Goal: Information Seeking & Learning: Compare options

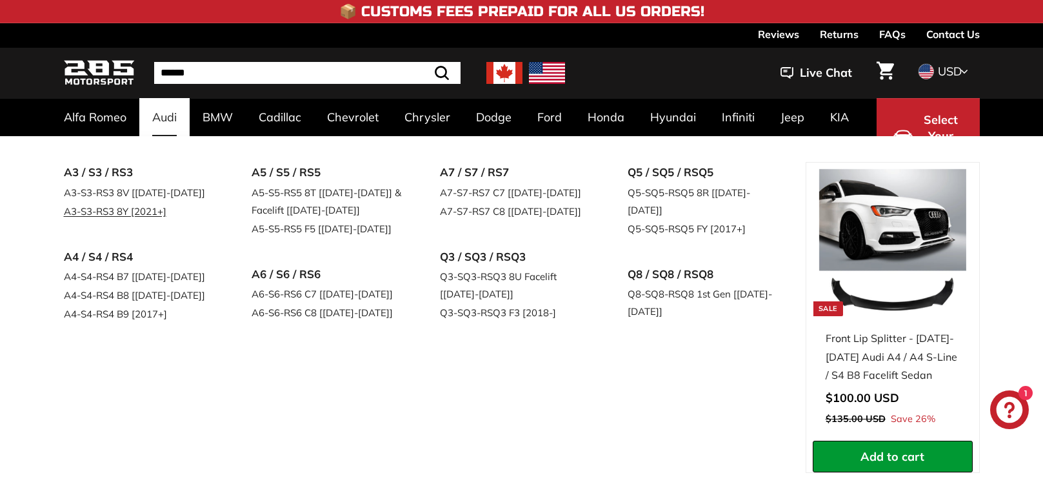
click at [147, 212] on link "A3-S3-RS3 8Y [2021+]" at bounding box center [140, 211] width 152 height 19
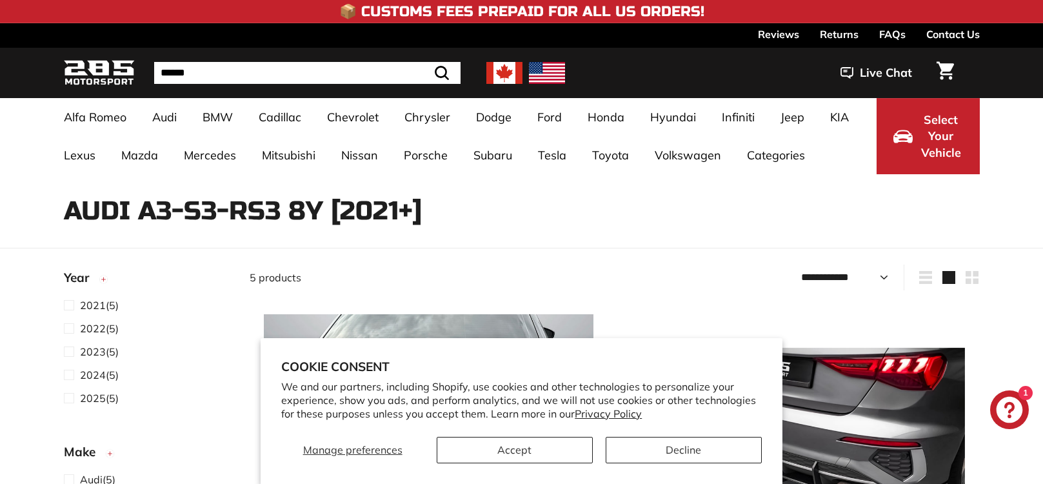
select select "**********"
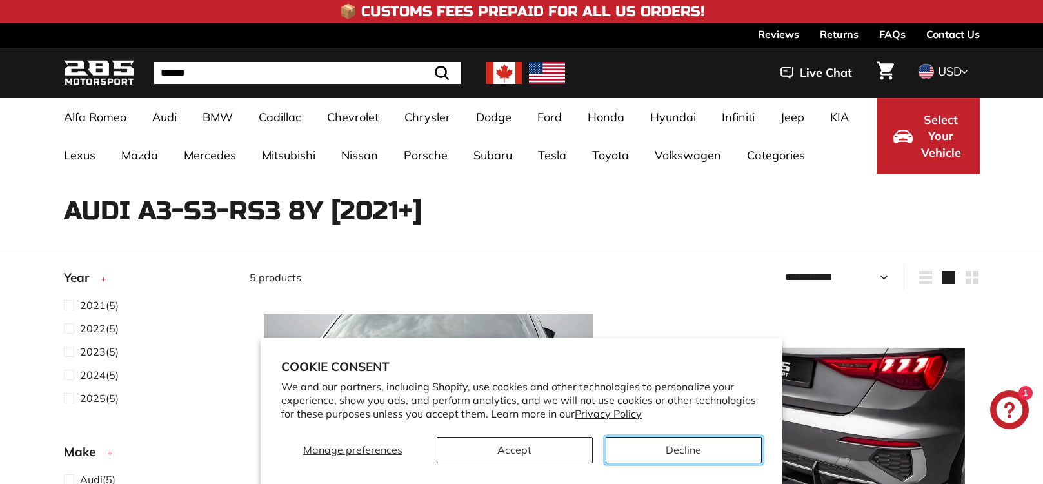
click at [703, 448] on button "Decline" at bounding box center [684, 450] width 156 height 26
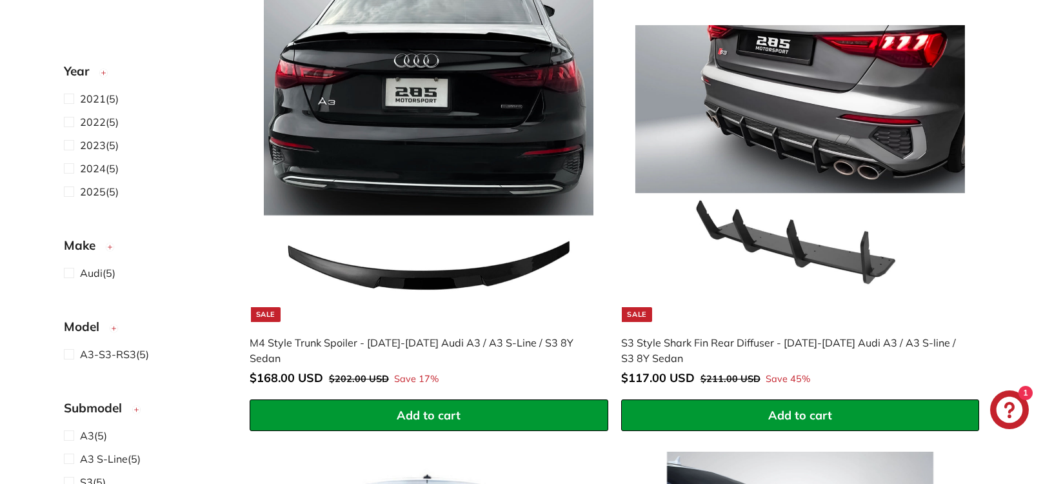
scroll to position [387, 0]
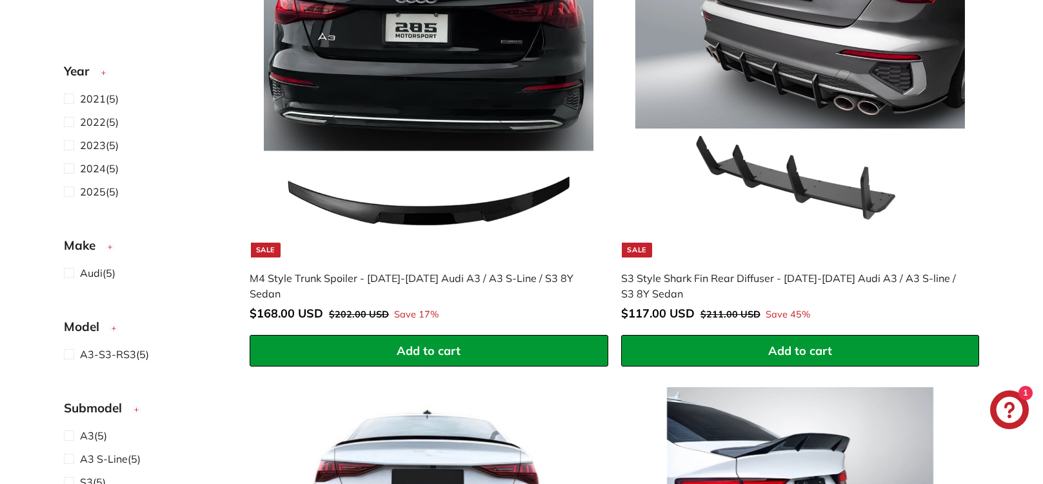
click at [493, 271] on div "M4 Style Trunk Spoiler - [DATE]-[DATE] Audi A3 / A3 S-Line / S3 8Y Sedan" at bounding box center [423, 285] width 346 height 31
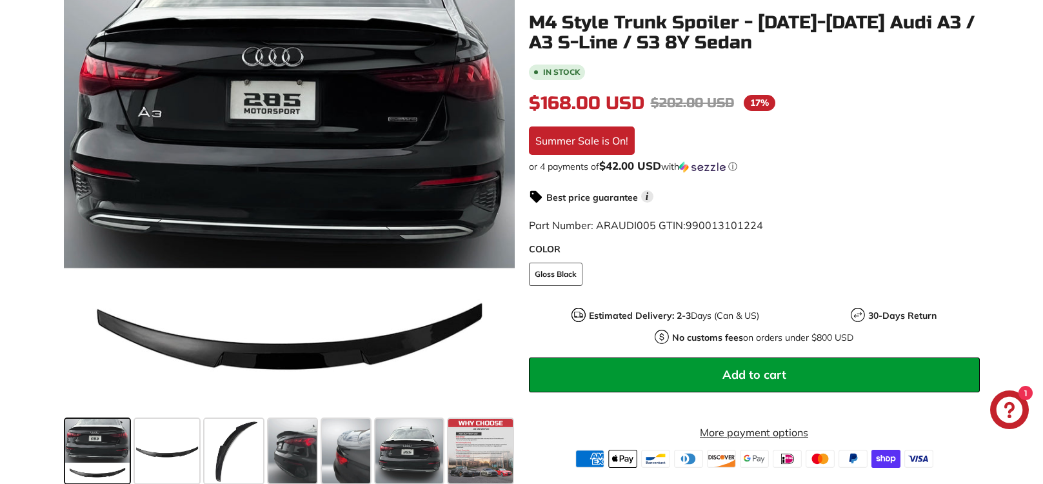
scroll to position [323, 0]
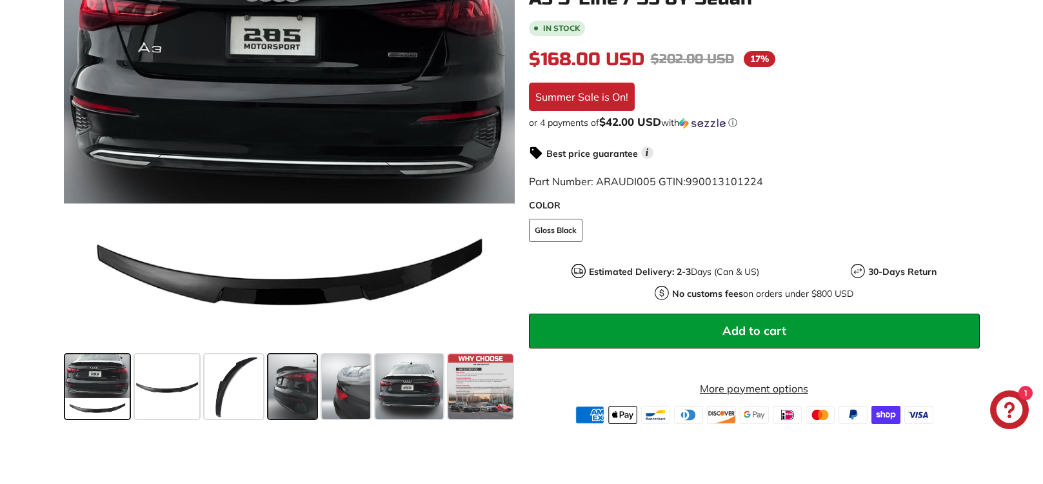
click at [301, 398] on span at bounding box center [292, 386] width 48 height 65
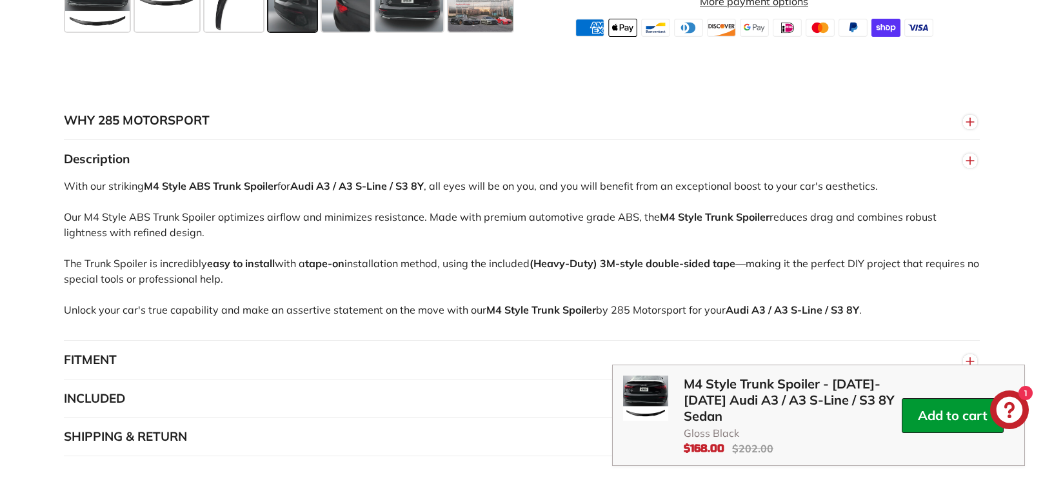
scroll to position [774, 0]
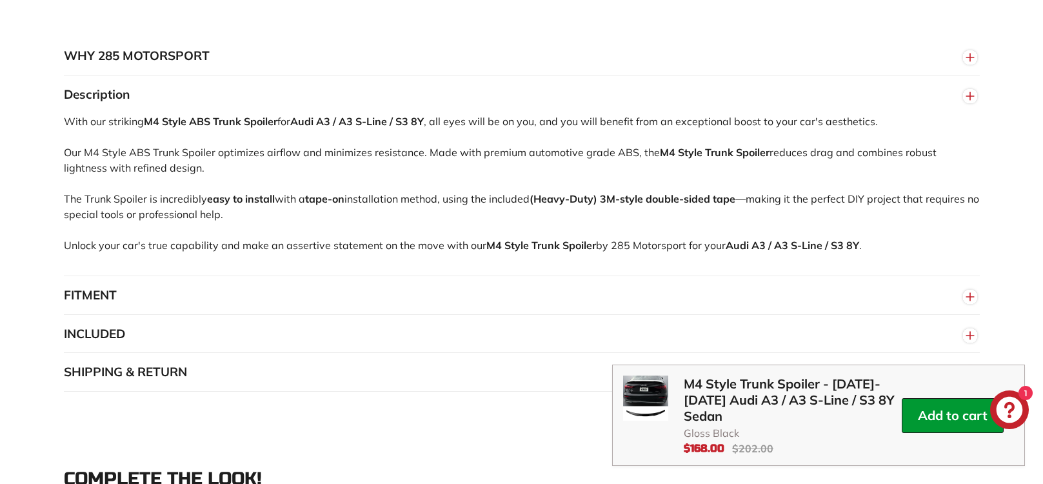
click at [292, 285] on button "FITMENT" at bounding box center [522, 295] width 916 height 39
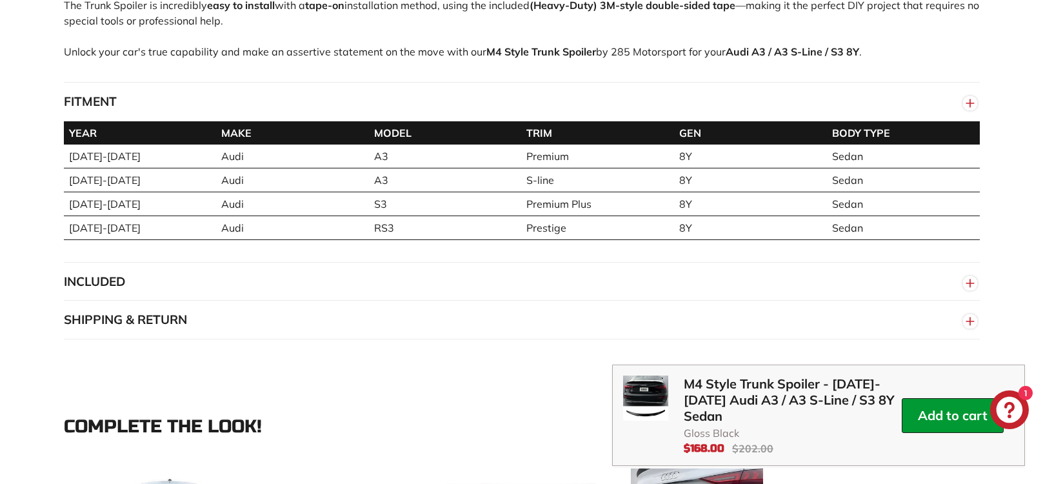
scroll to position [1032, 0]
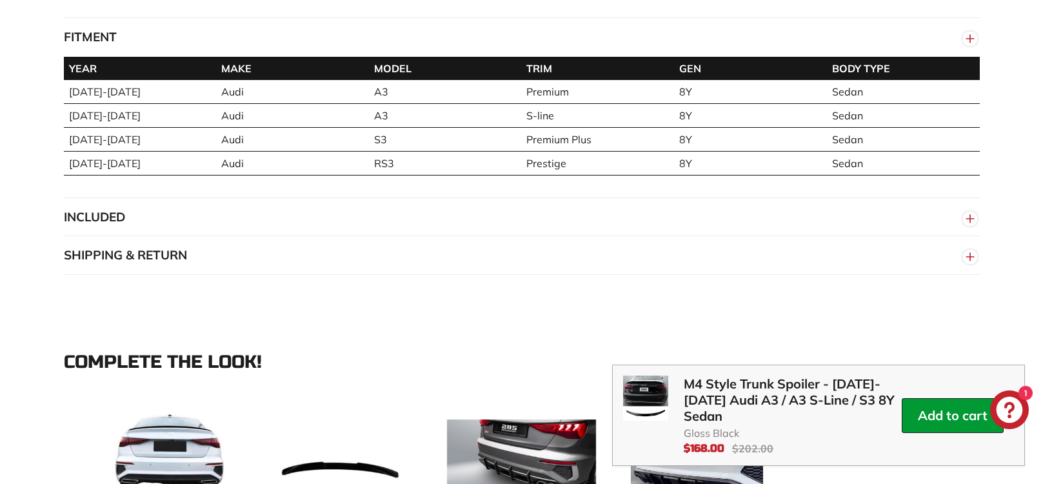
click at [483, 221] on button "INCLUDED" at bounding box center [522, 217] width 916 height 39
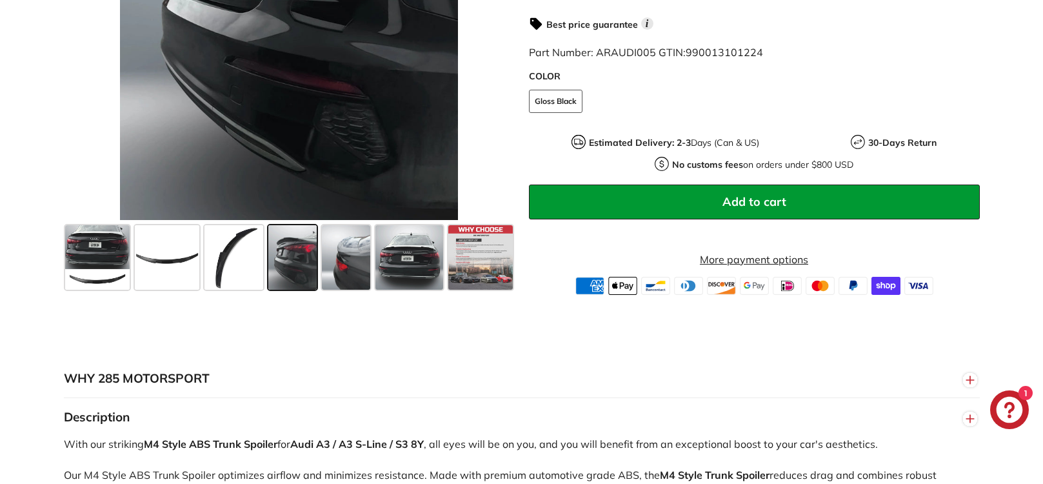
scroll to position [516, 0]
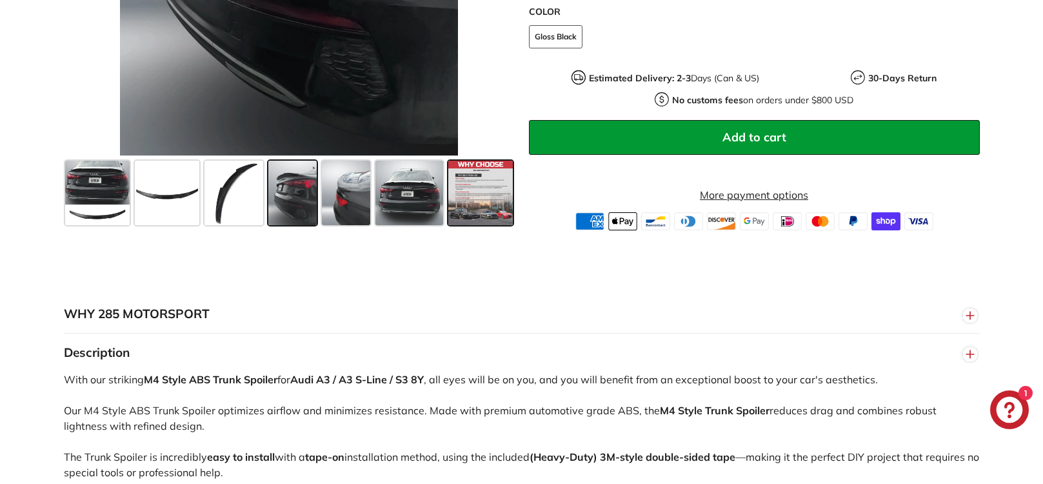
click at [466, 208] on span at bounding box center [480, 193] width 65 height 65
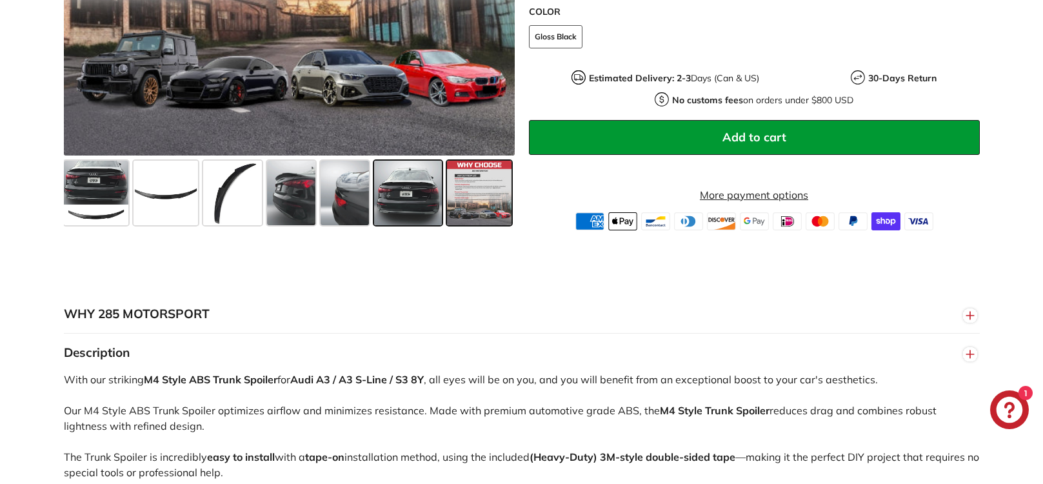
click at [421, 205] on span at bounding box center [408, 193] width 68 height 65
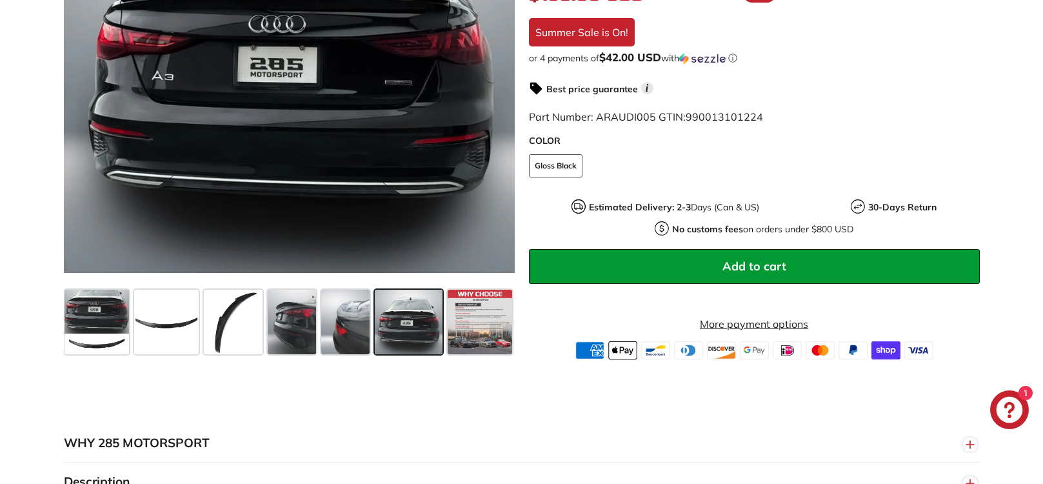
scroll to position [323, 0]
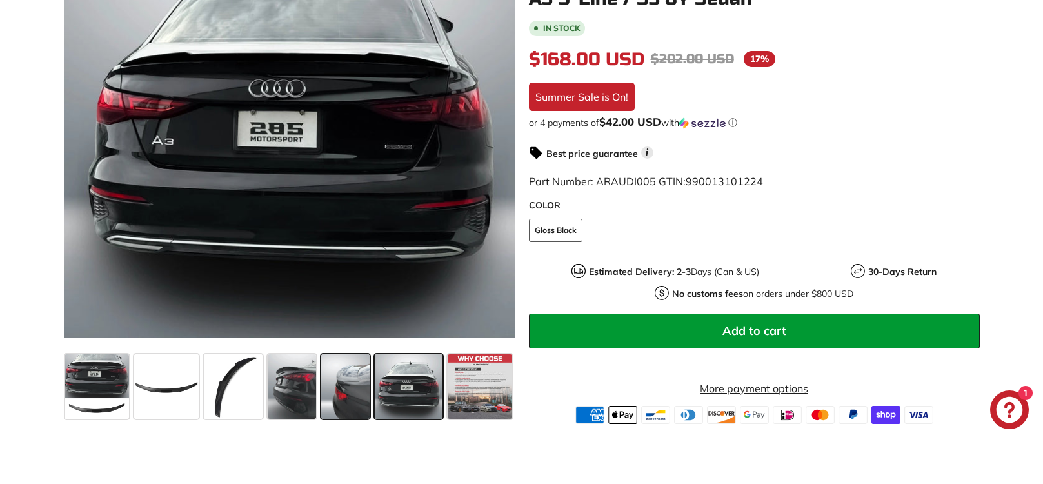
click at [338, 375] on span at bounding box center [345, 386] width 48 height 65
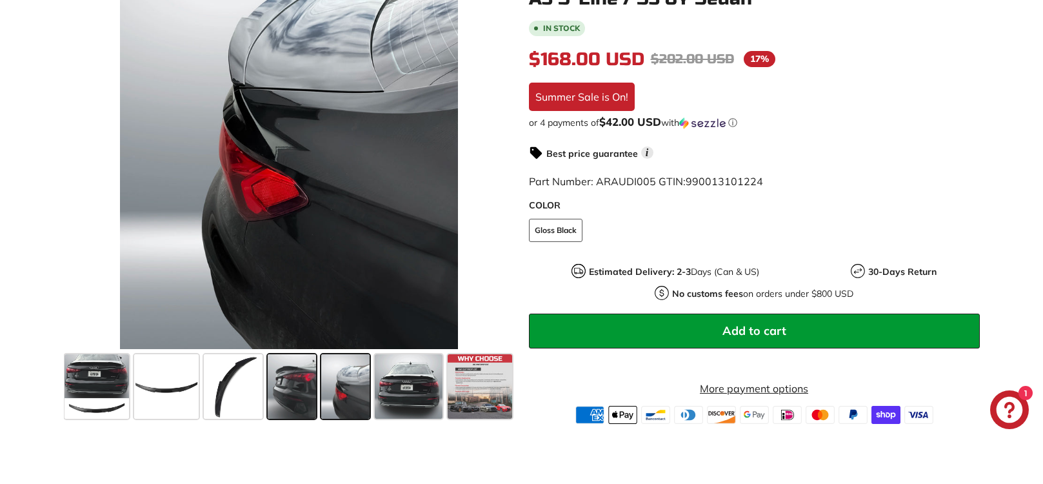
click at [292, 379] on span at bounding box center [292, 386] width 48 height 65
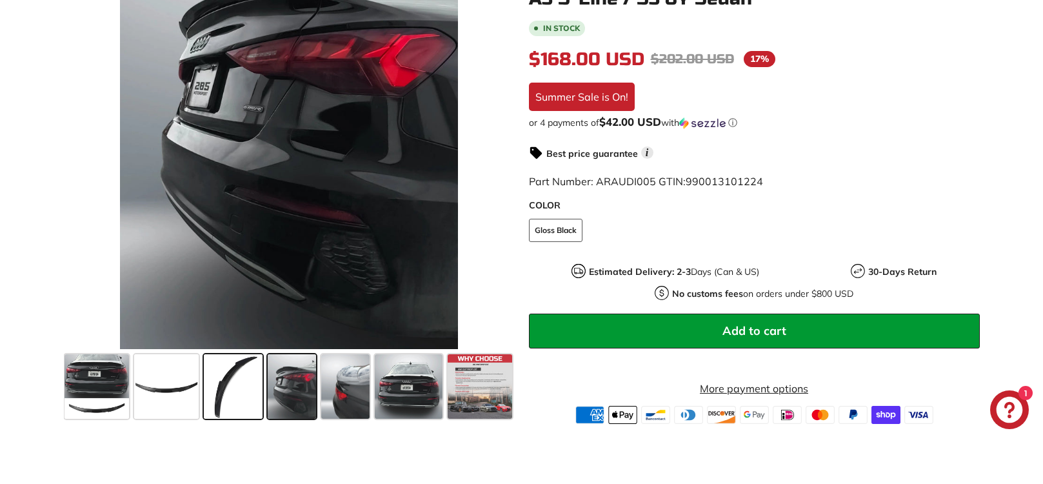
click at [247, 383] on span at bounding box center [233, 386] width 59 height 65
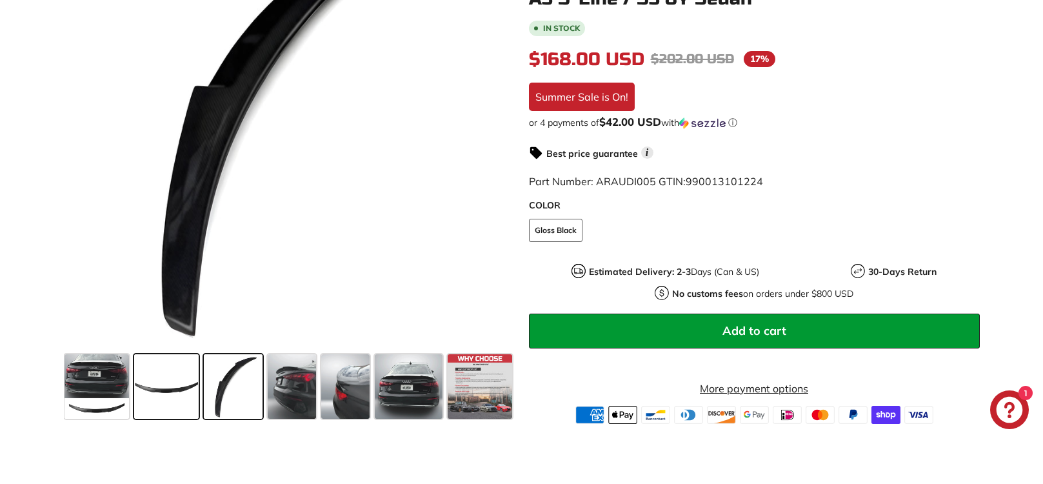
drag, startPoint x: 180, startPoint y: 389, endPoint x: 172, endPoint y: 387, distance: 8.0
click at [179, 389] on span at bounding box center [166, 386] width 65 height 65
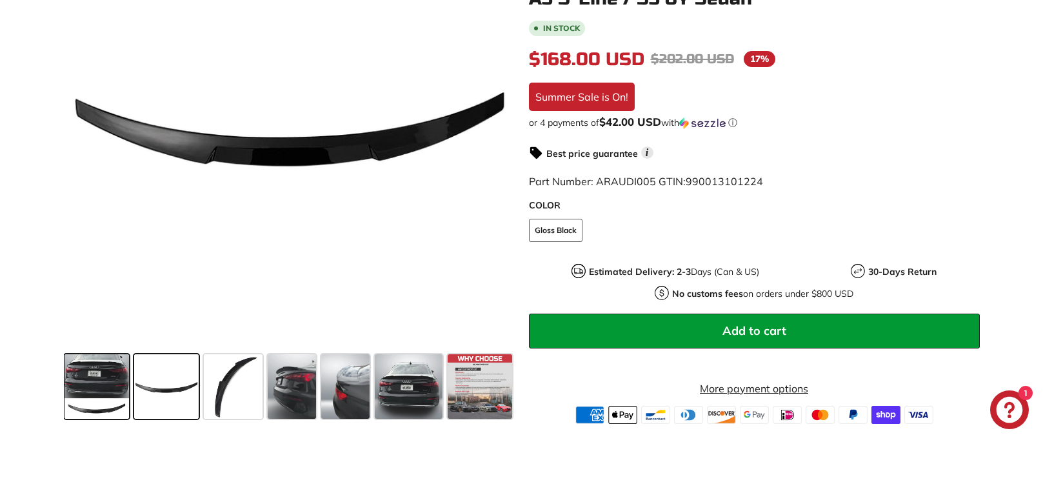
click at [106, 403] on span at bounding box center [97, 386] width 65 height 65
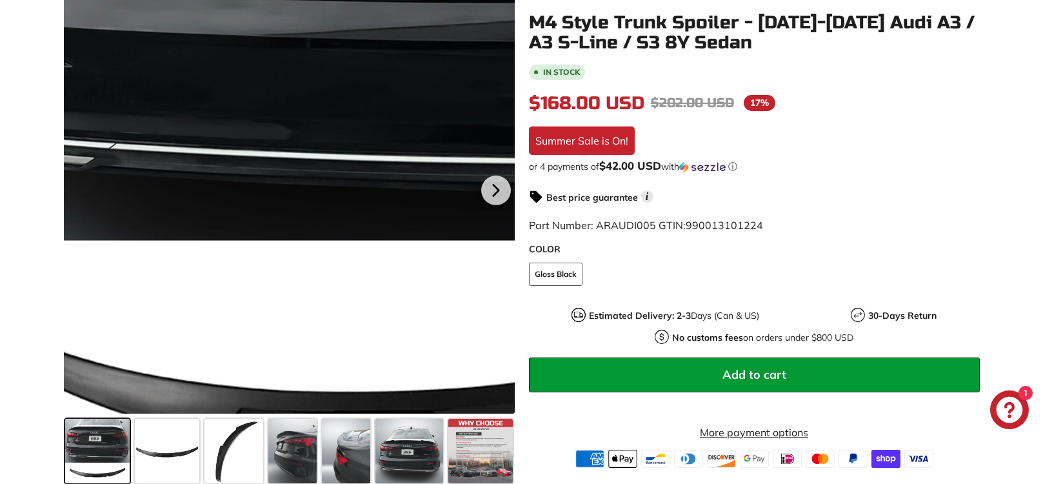
scroll to position [0, 0]
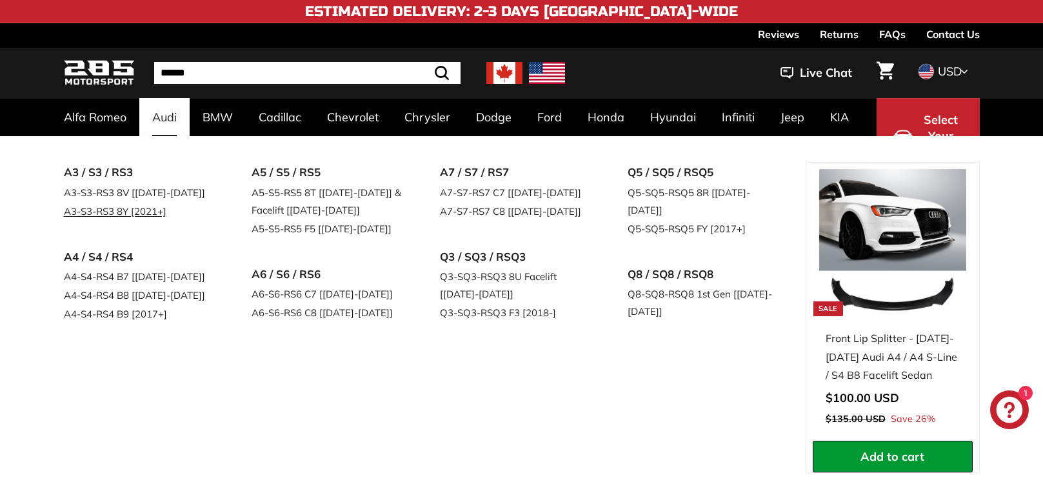
click at [138, 209] on link "A3-S3-RS3 8Y [2021+]" at bounding box center [140, 211] width 152 height 19
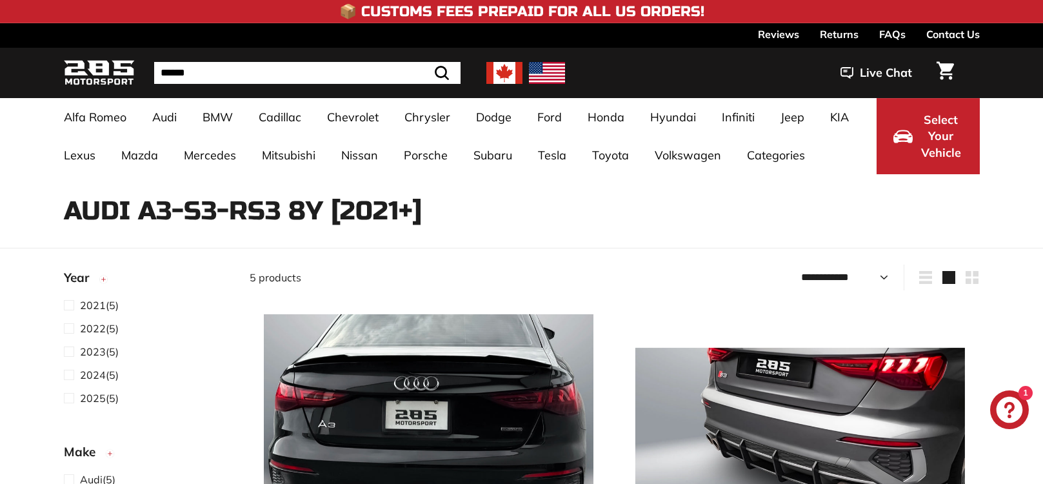
select select "**********"
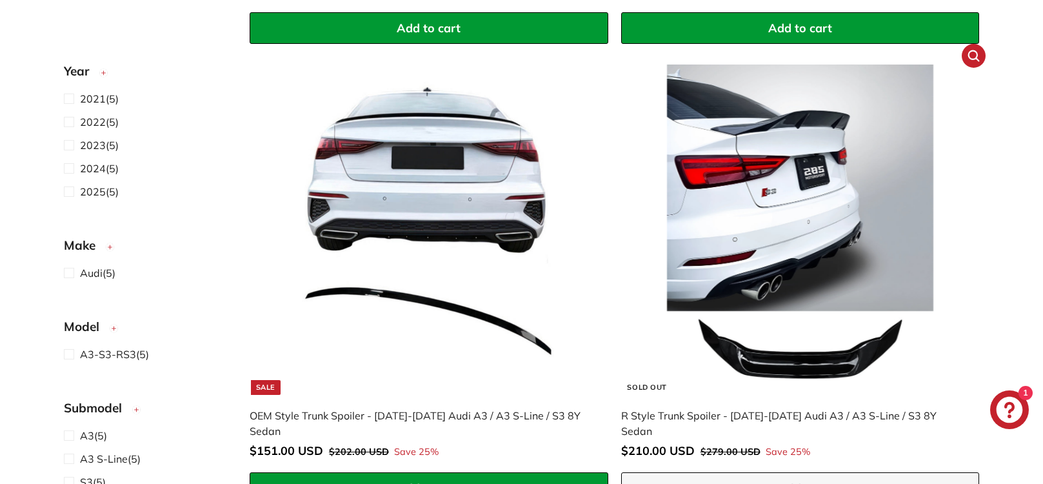
scroll to position [774, 0]
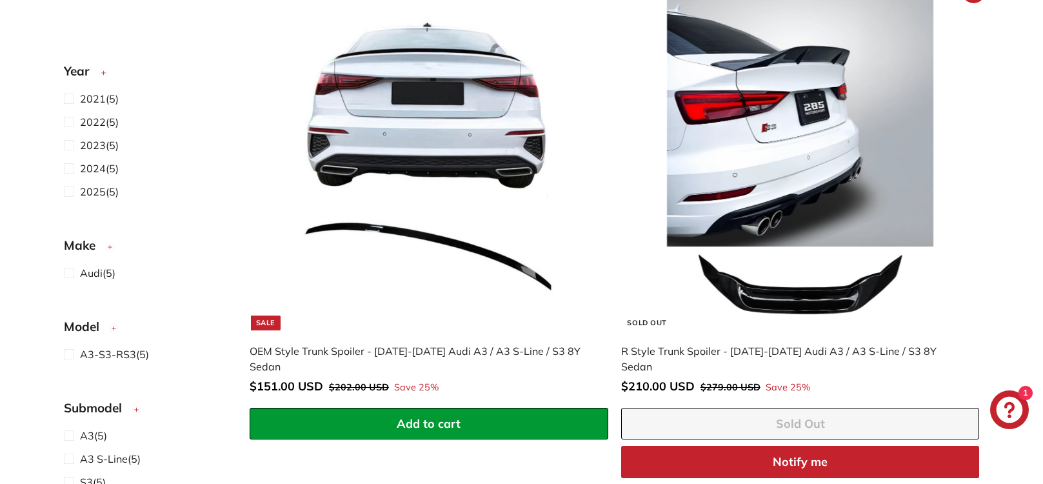
click at [774, 271] on img at bounding box center [800, 165] width 330 height 330
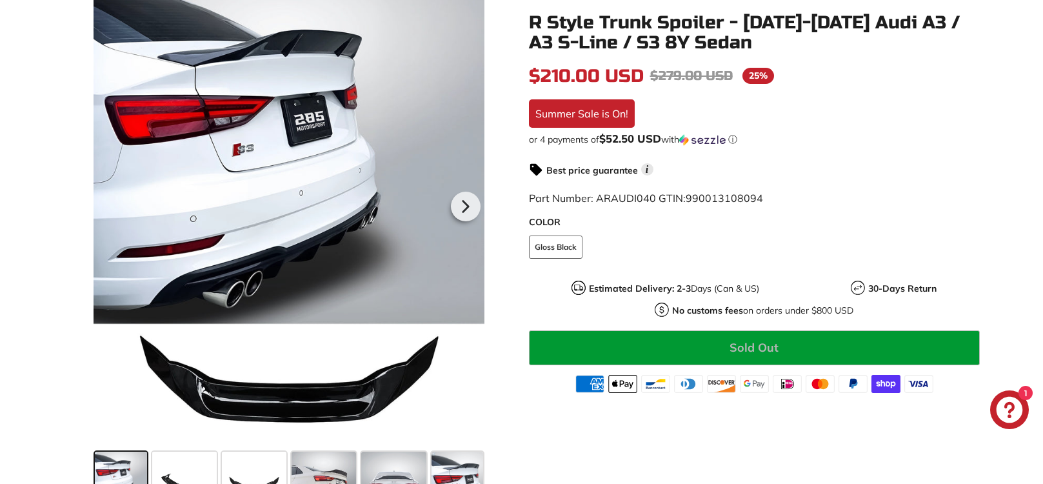
scroll to position [194, 0]
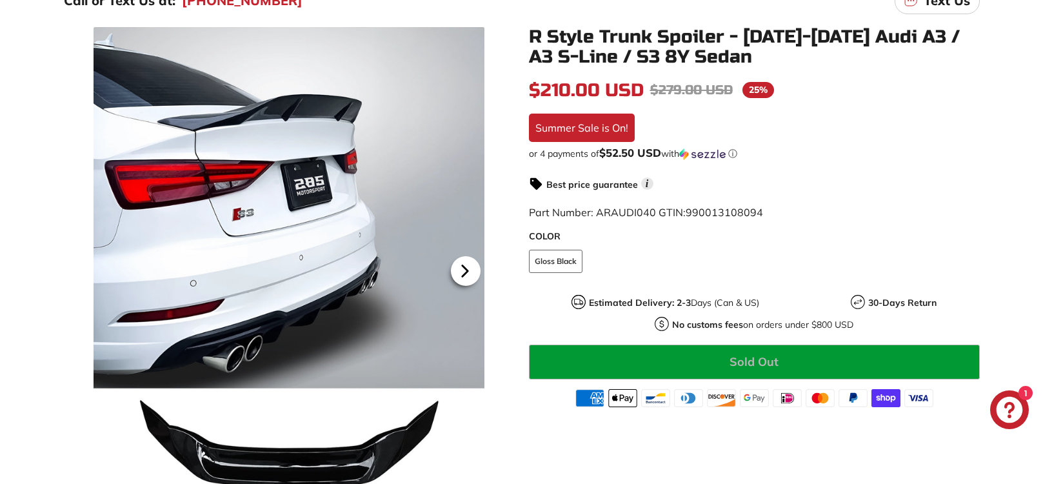
click at [462, 268] on icon at bounding box center [465, 271] width 30 height 30
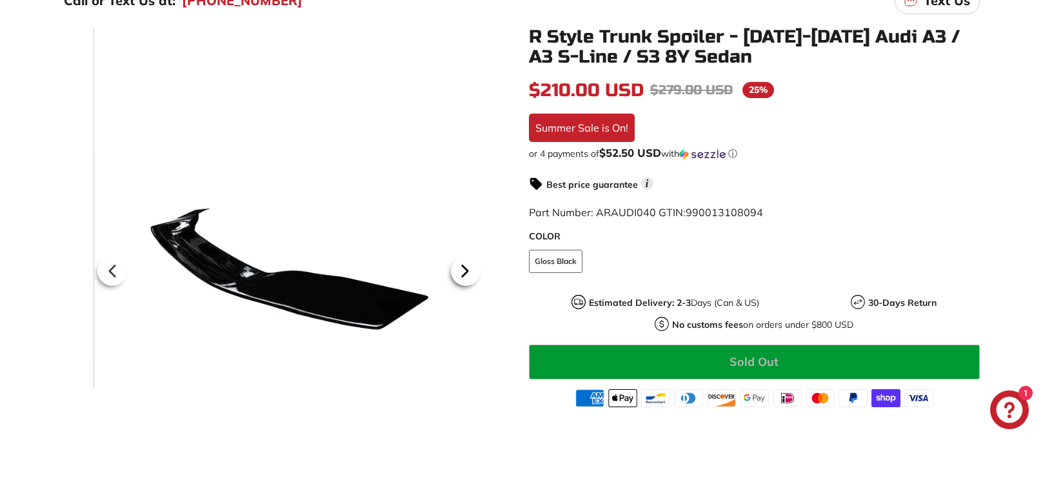
click at [462, 268] on icon at bounding box center [465, 271] width 30 height 30
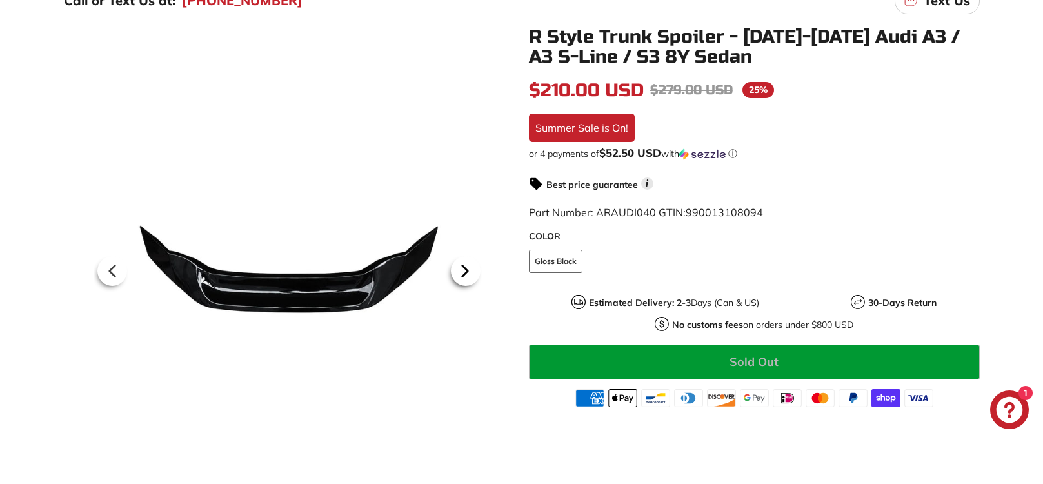
click at [462, 268] on icon at bounding box center [465, 271] width 30 height 30
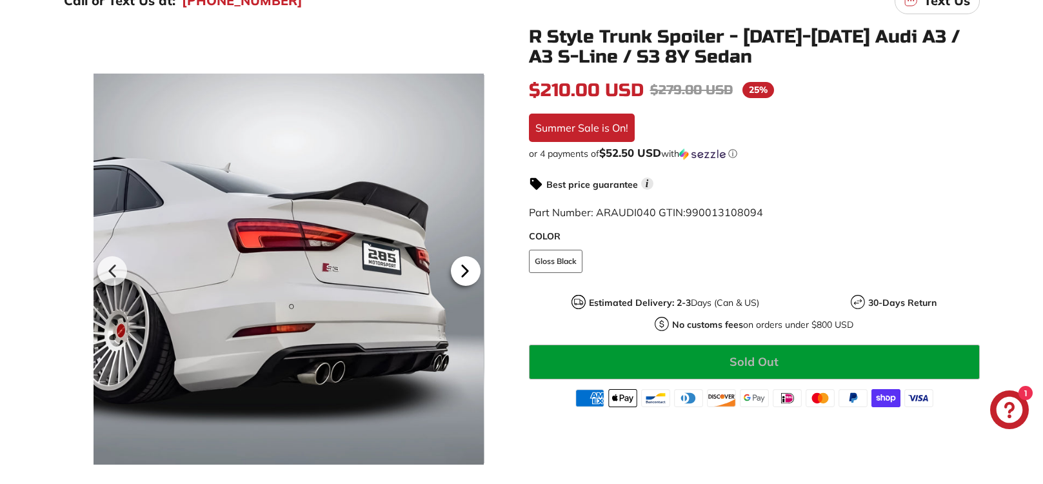
click at [465, 274] on icon at bounding box center [464, 271] width 5 height 11
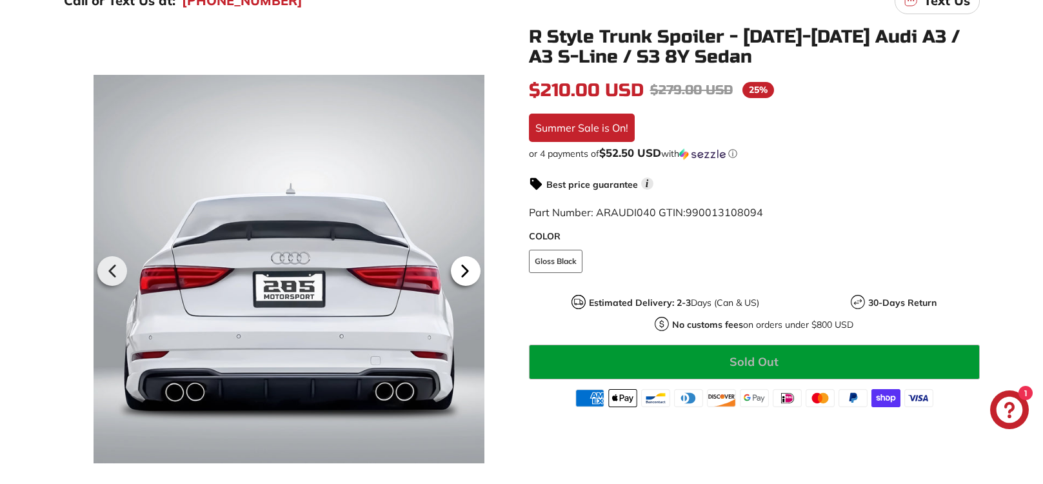
click at [465, 274] on icon at bounding box center [464, 271] width 5 height 11
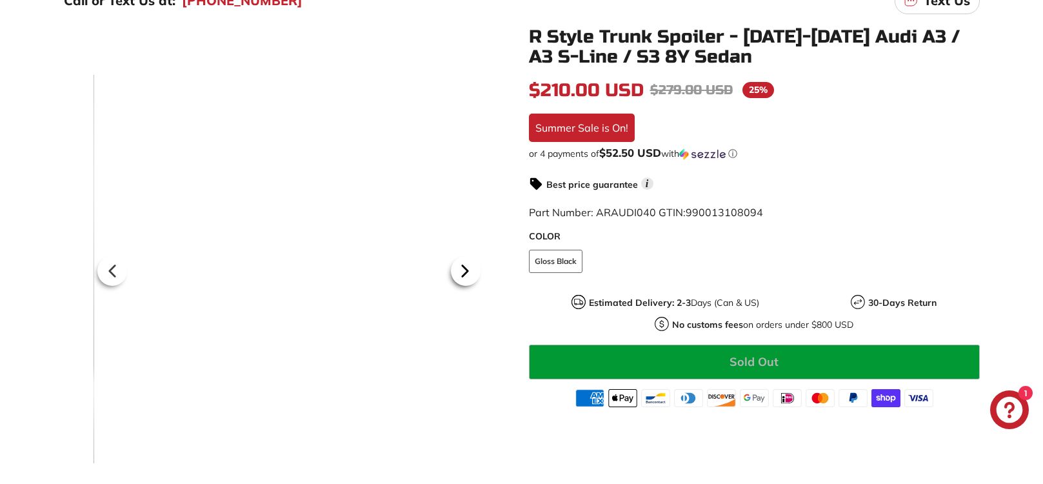
scroll to position [0, 71]
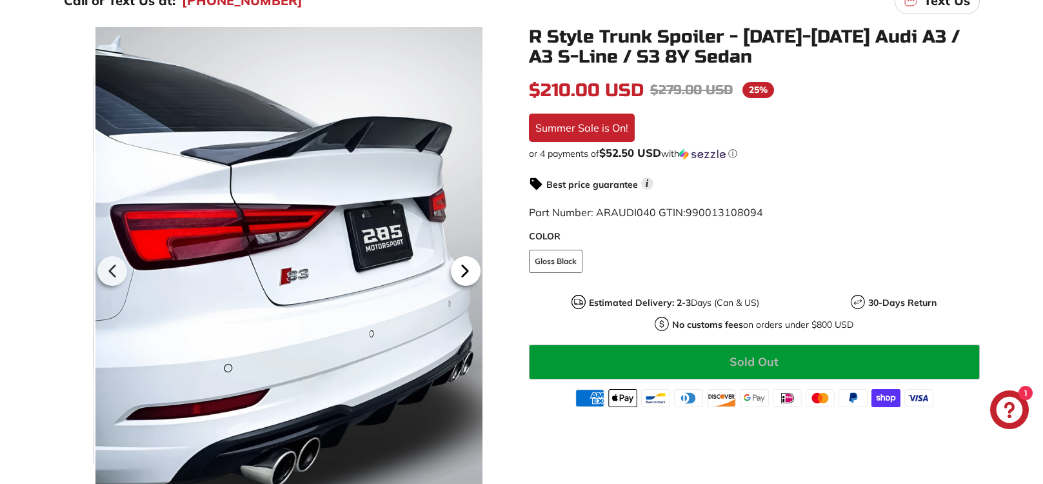
click at [465, 274] on icon at bounding box center [464, 271] width 5 height 11
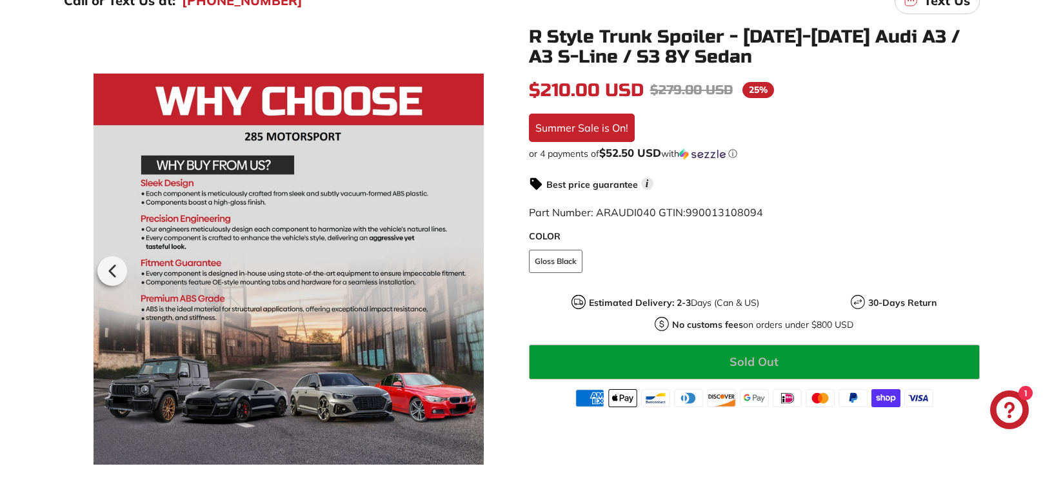
click at [465, 274] on div at bounding box center [289, 269] width 390 height 484
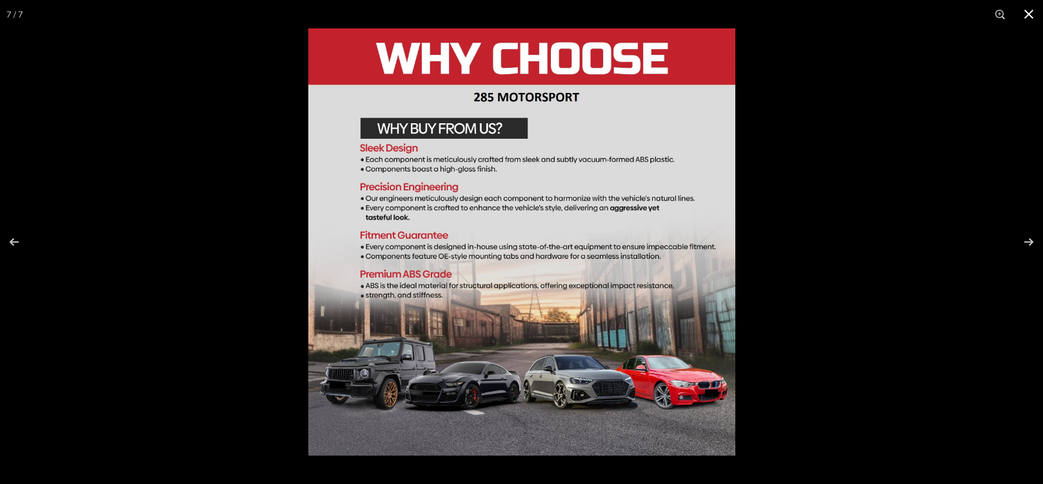
click at [1023, 13] on button at bounding box center [1029, 14] width 28 height 28
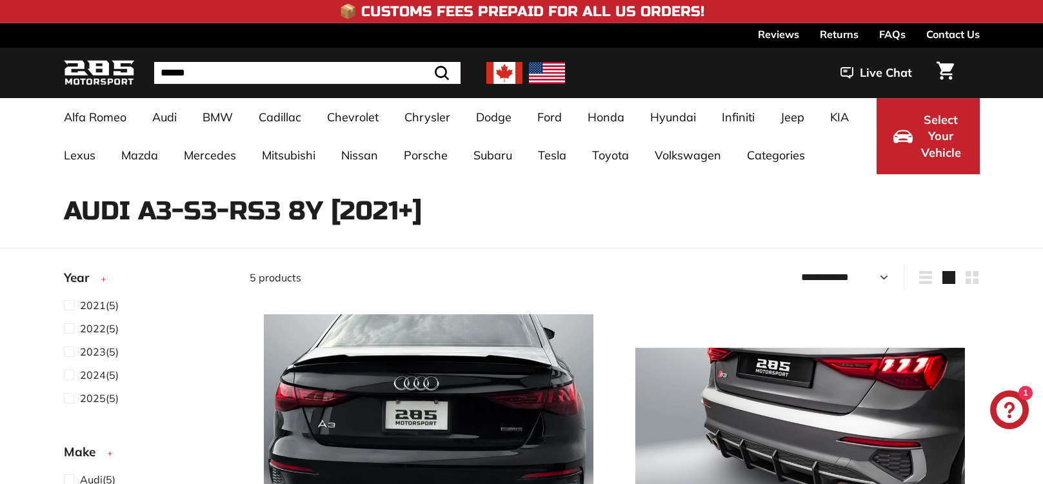
select select "**********"
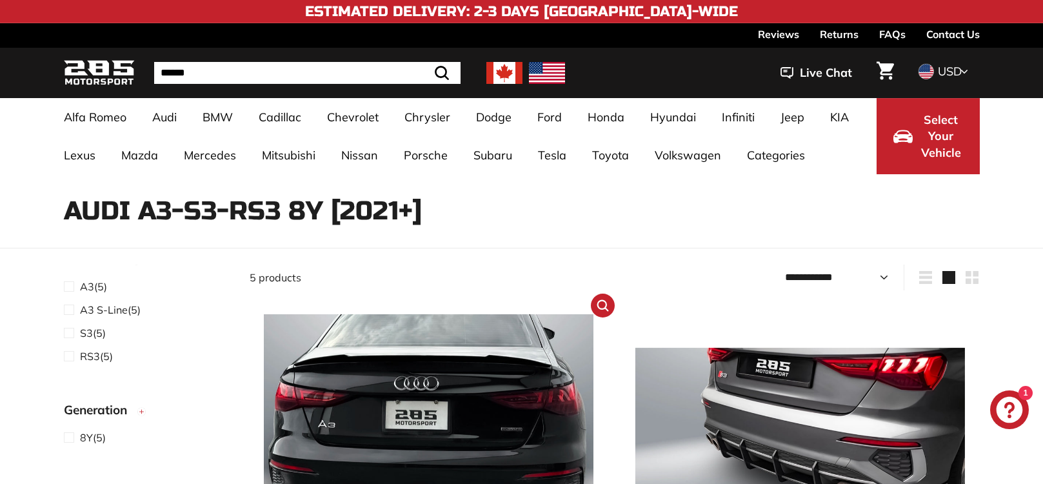
scroll to position [194, 0]
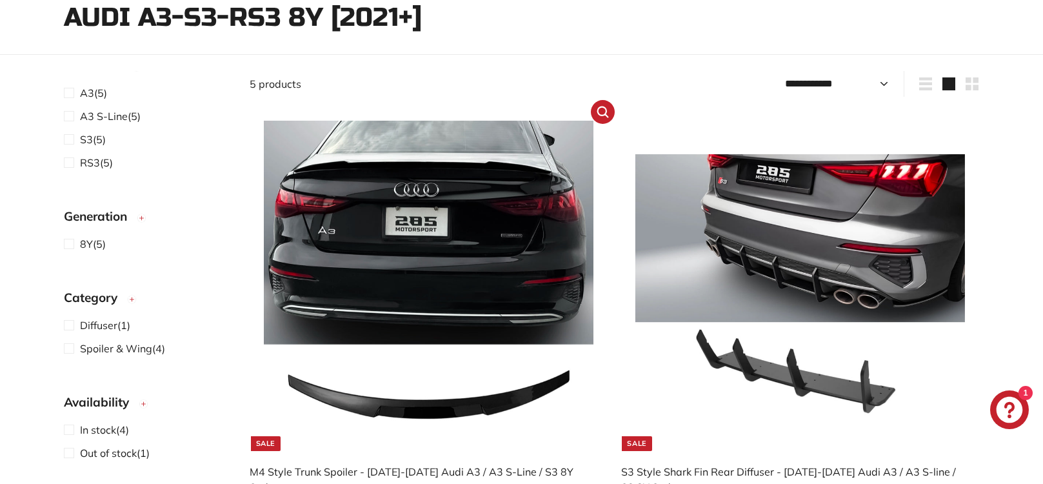
click at [426, 290] on img at bounding box center [429, 286] width 330 height 330
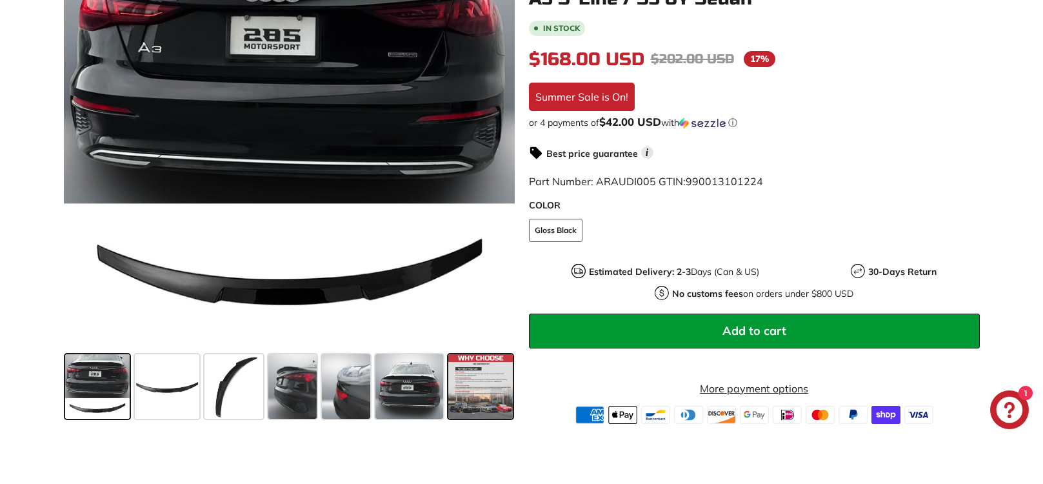
scroll to position [387, 0]
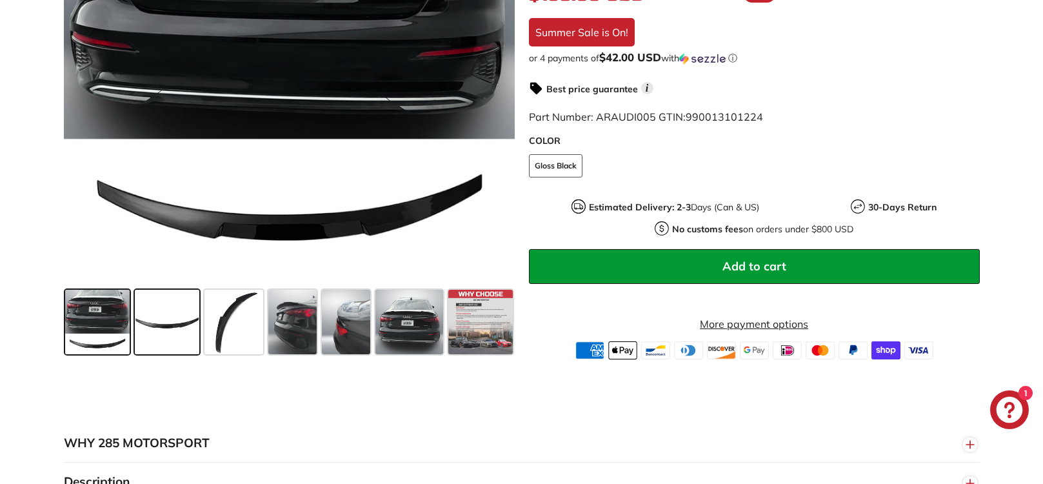
click at [162, 315] on span at bounding box center [167, 322] width 65 height 65
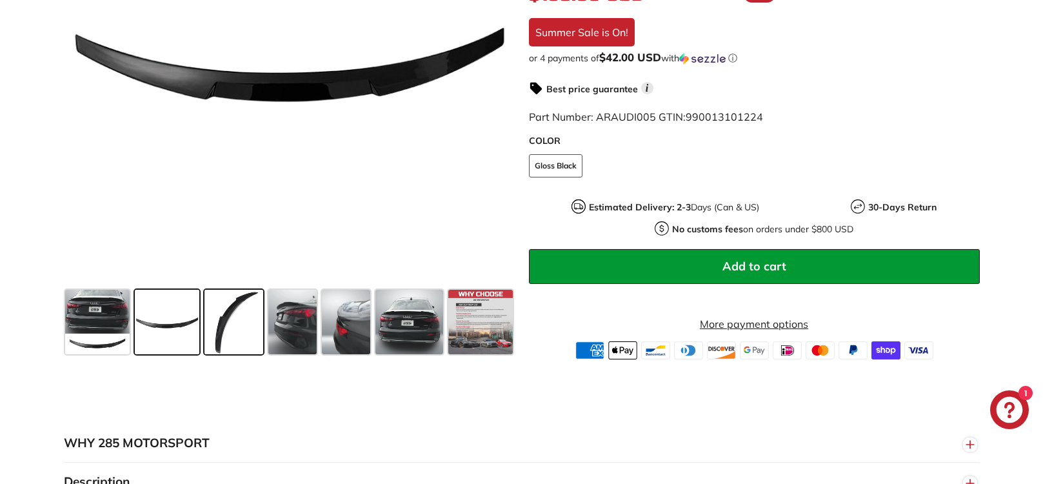
click at [222, 314] on span at bounding box center [234, 322] width 59 height 65
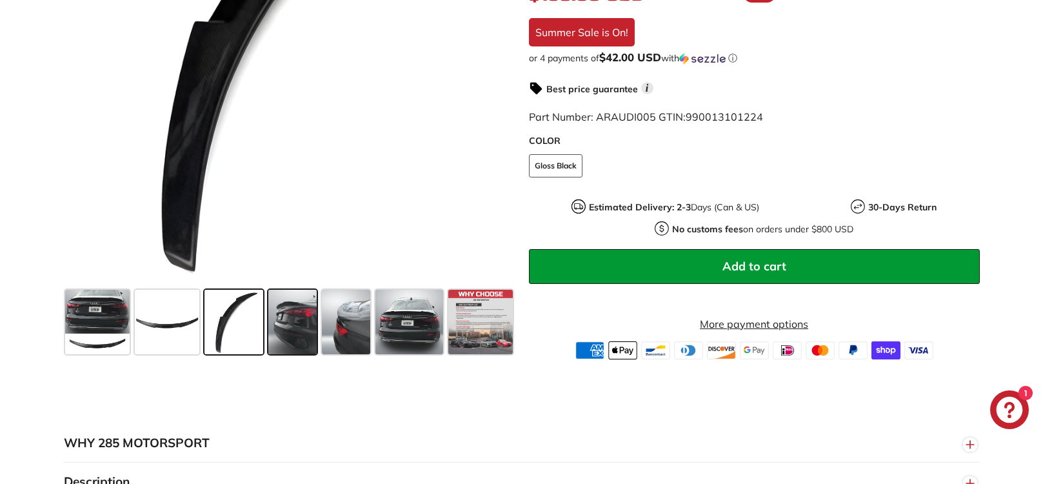
click at [297, 336] on span at bounding box center [292, 322] width 48 height 65
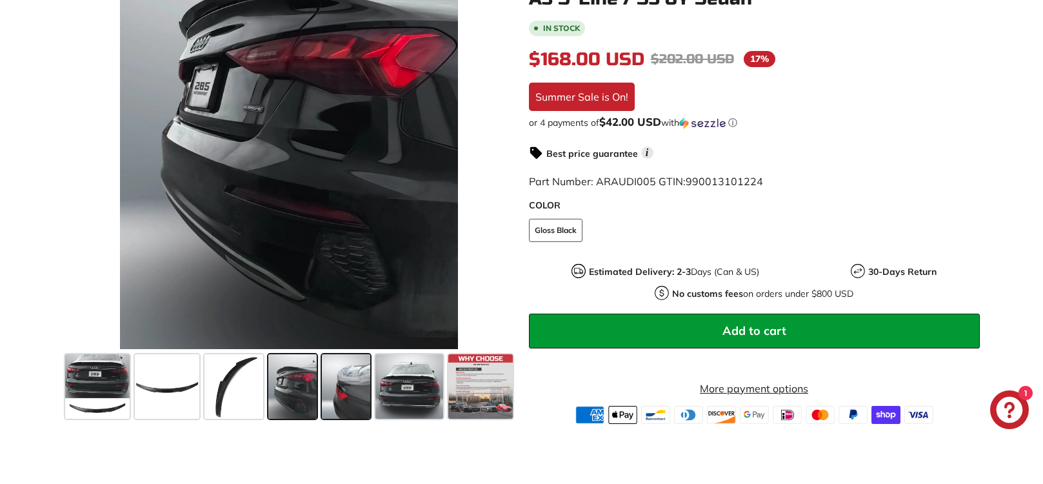
scroll to position [258, 0]
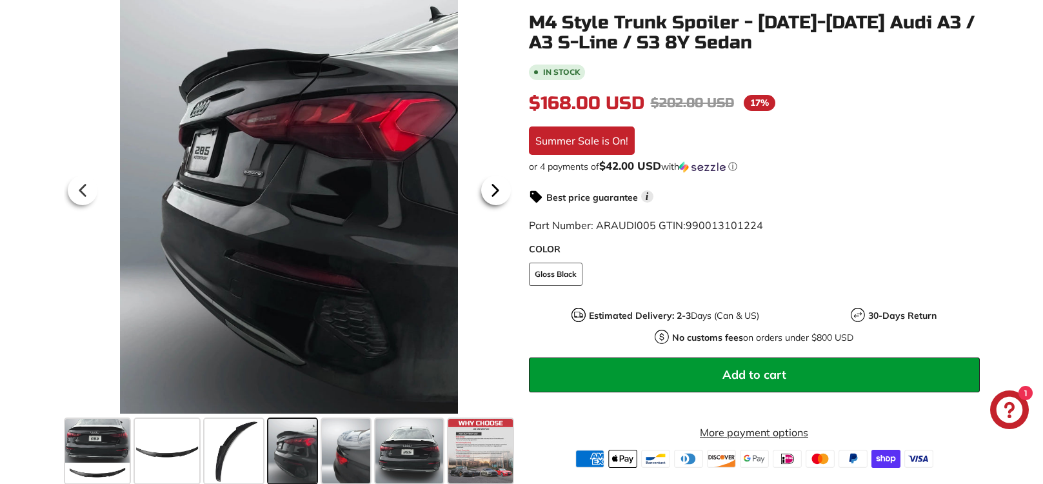
click at [495, 186] on icon at bounding box center [496, 190] width 30 height 30
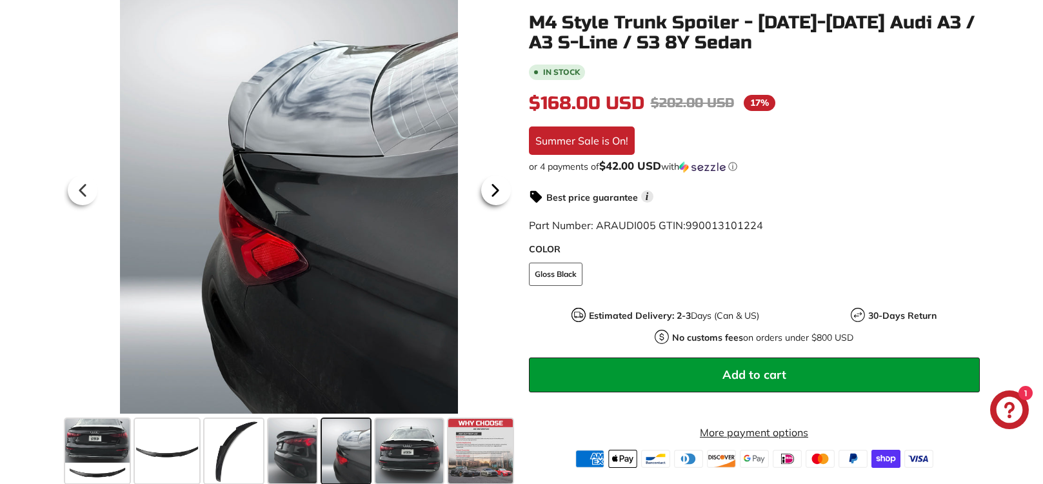
click at [497, 186] on icon at bounding box center [496, 190] width 30 height 30
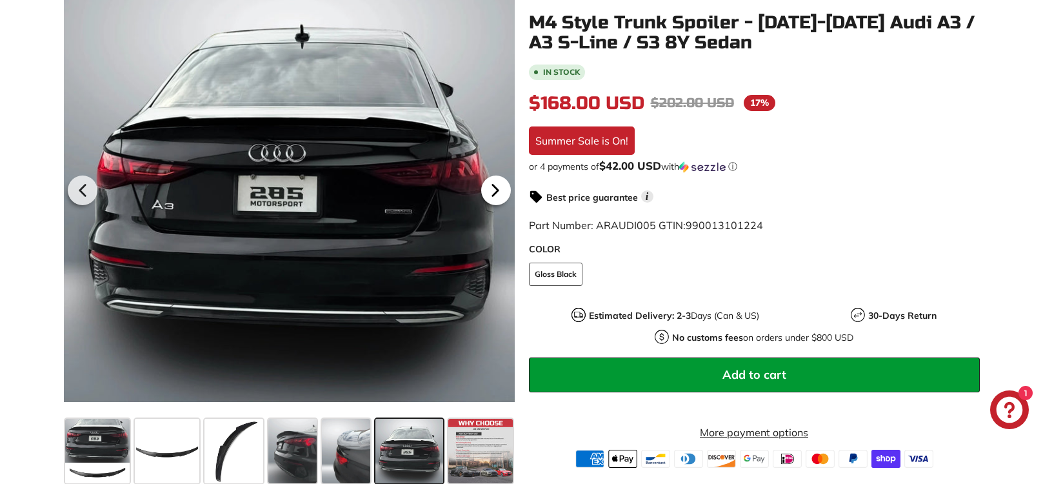
click at [497, 186] on icon at bounding box center [496, 190] width 30 height 30
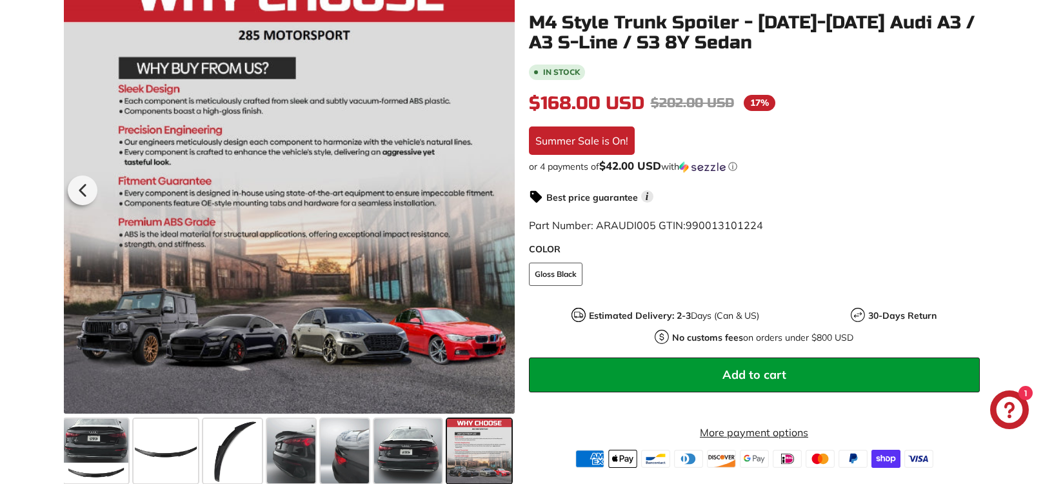
click at [497, 186] on div at bounding box center [289, 188] width 451 height 451
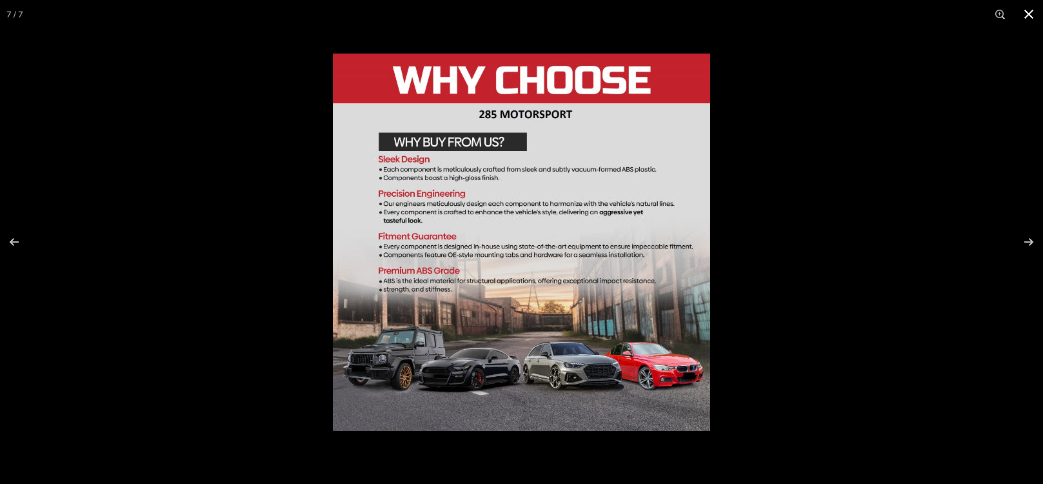
click at [1028, 12] on button at bounding box center [1029, 14] width 28 height 28
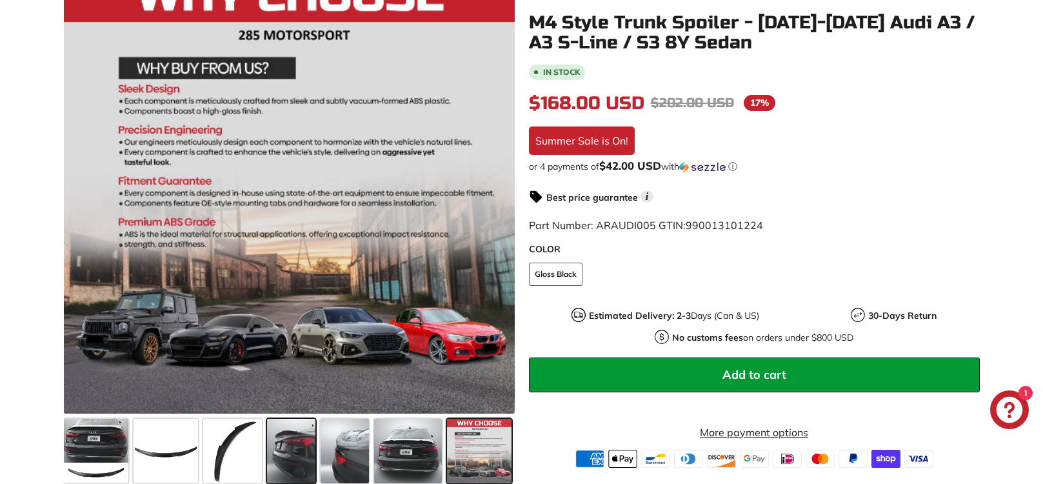
click at [295, 454] on span at bounding box center [291, 451] width 48 height 65
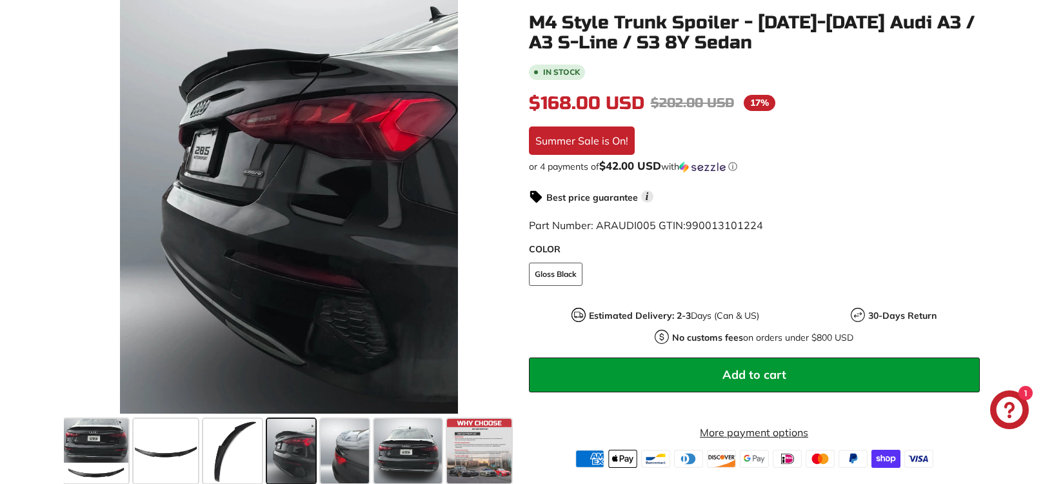
scroll to position [194, 0]
